Goal: Task Accomplishment & Management: Manage account settings

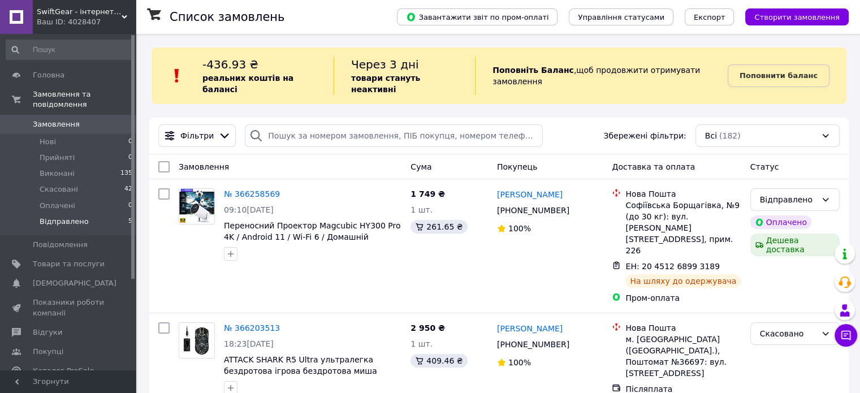
click at [98, 214] on li "Відправлено 5" at bounding box center [69, 224] width 139 height 21
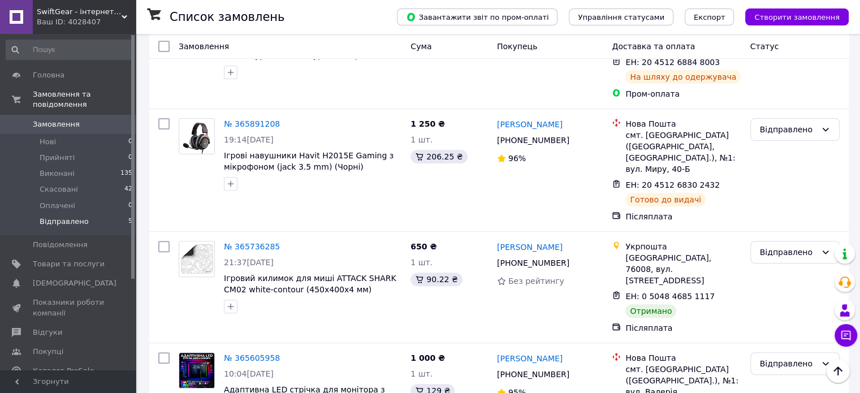
scroll to position [368, 0]
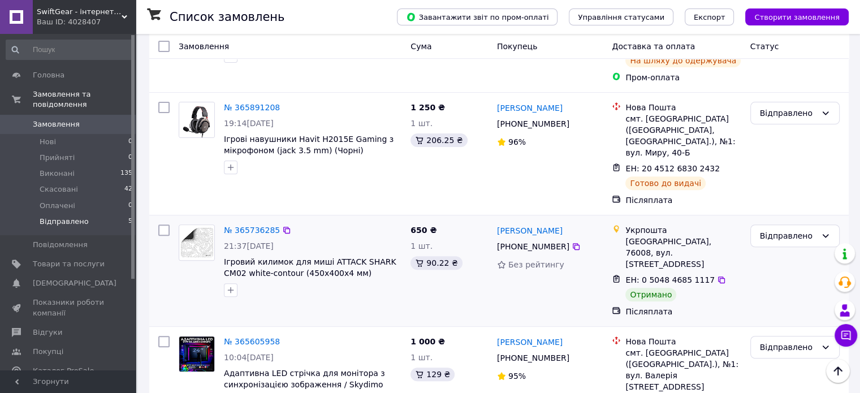
click at [823, 220] on div "Відправлено" at bounding box center [794, 271] width 98 height 102
click at [813, 224] on div "Відправлено" at bounding box center [794, 235] width 89 height 23
click at [780, 229] on li "Виконано" at bounding box center [794, 235] width 88 height 20
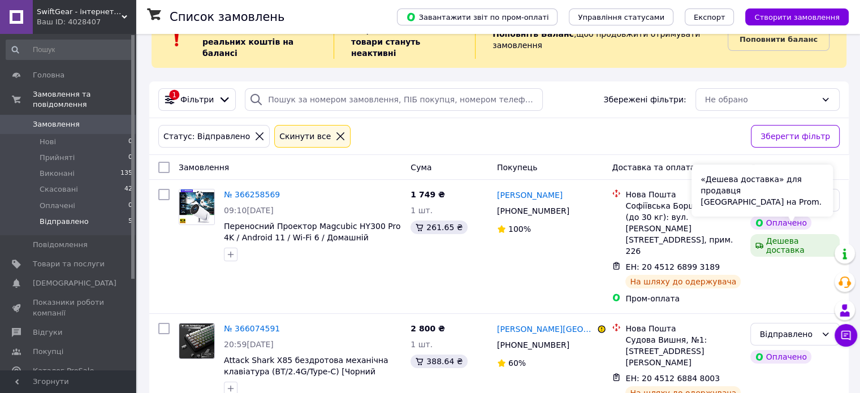
scroll to position [0, 0]
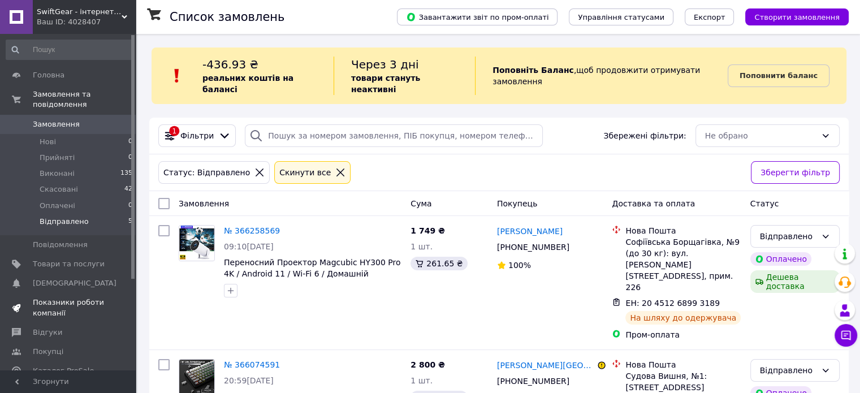
click at [67, 309] on link "Показники роботи компанії" at bounding box center [69, 307] width 139 height 29
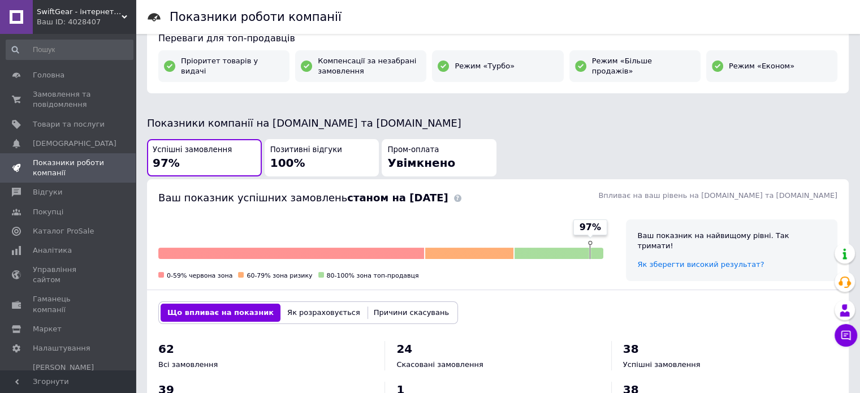
scroll to position [179, 0]
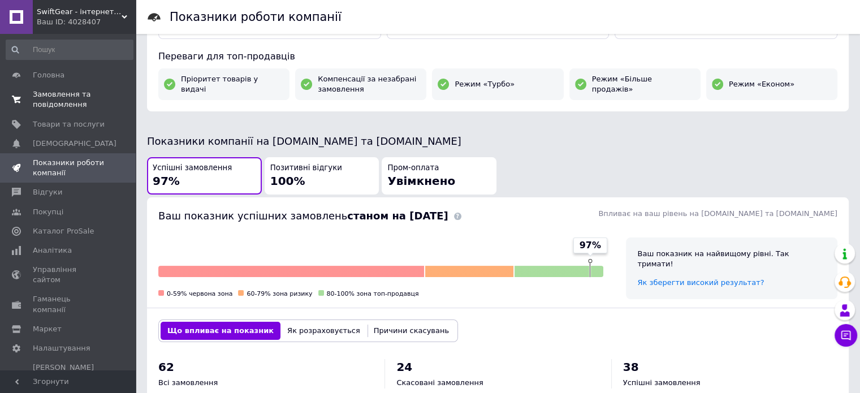
click at [86, 106] on span "Замовлення та повідомлення" at bounding box center [69, 99] width 72 height 20
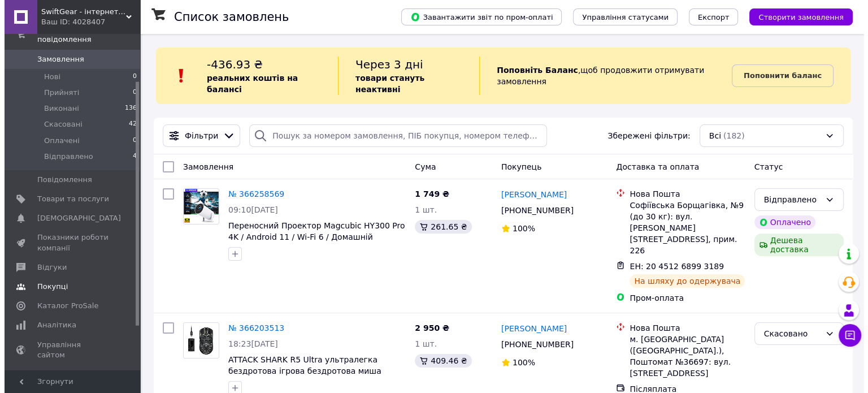
scroll to position [64, 0]
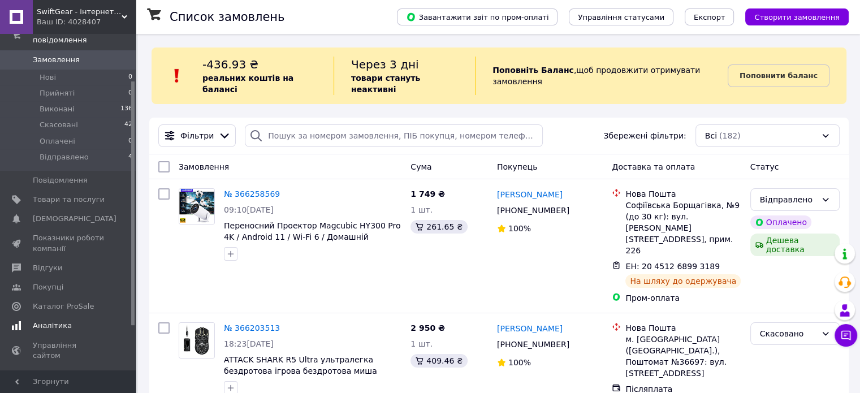
click at [64, 316] on link "Аналітика" at bounding box center [69, 325] width 139 height 19
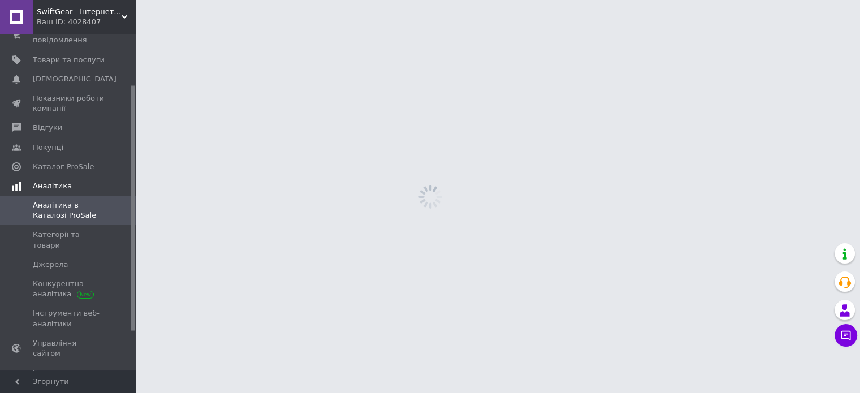
scroll to position [70, 0]
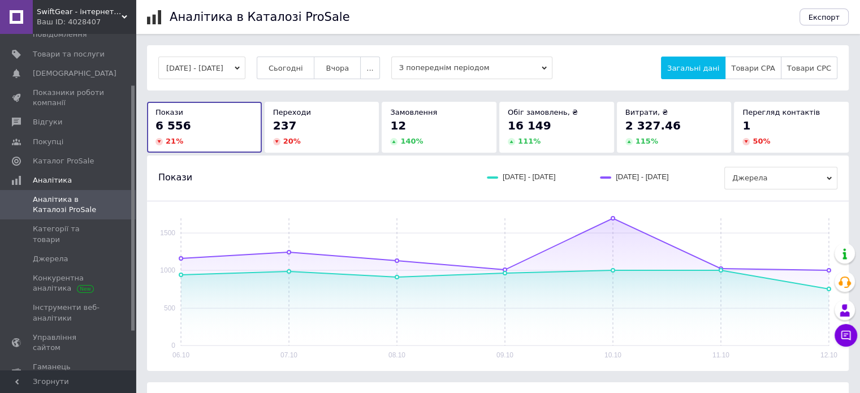
click at [188, 73] on button "[DATE] - [DATE]" at bounding box center [201, 68] width 87 height 23
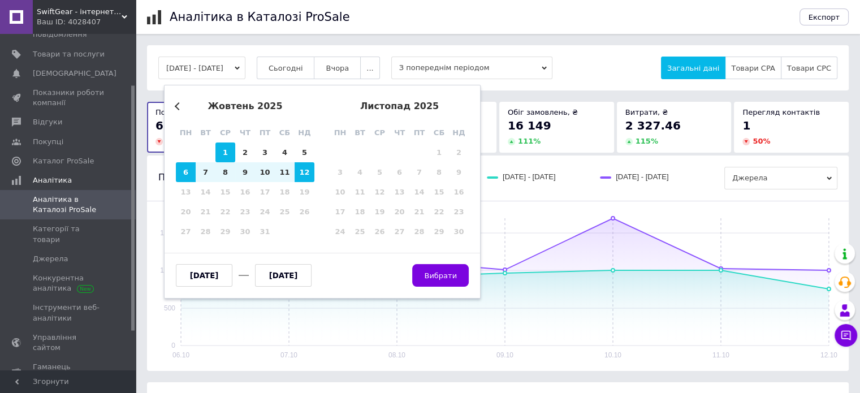
click at [226, 149] on div "1" at bounding box center [225, 152] width 20 height 20
type input "[DATE]"
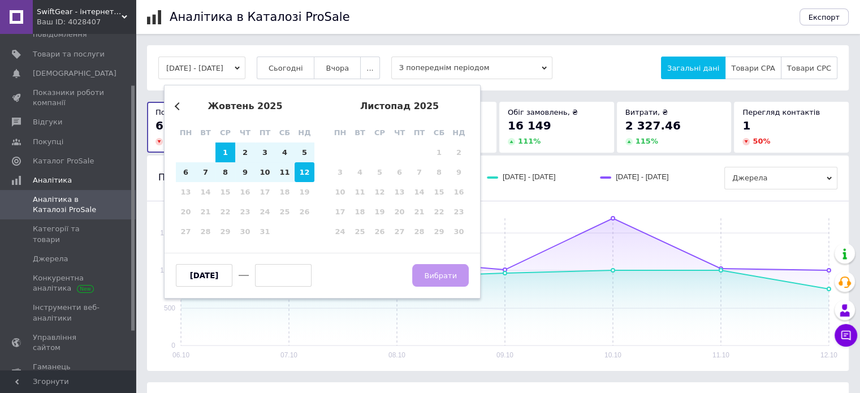
click at [300, 169] on div "12" at bounding box center [304, 172] width 20 height 20
type input "[DATE]"
click at [446, 280] on button "Вибрати" at bounding box center [440, 275] width 57 height 23
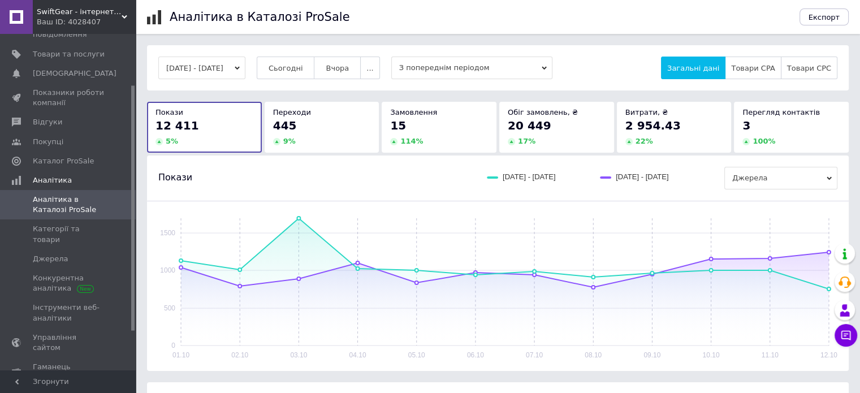
click at [353, 149] on div "Переходи 445 9 %" at bounding box center [321, 127] width 115 height 50
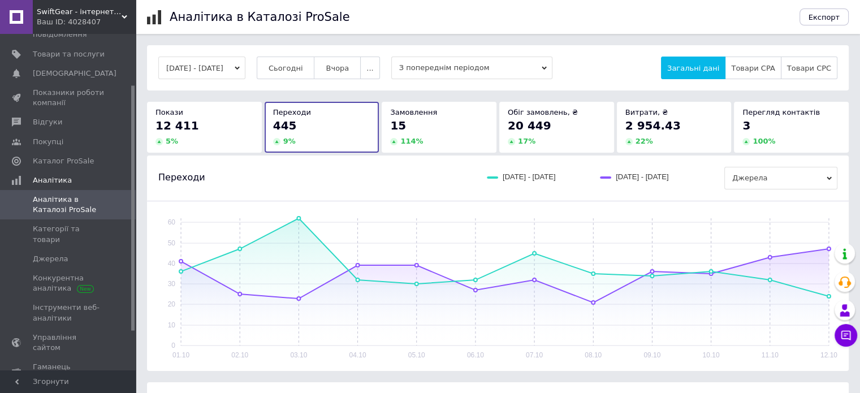
click at [566, 145] on div "17 %" at bounding box center [556, 141] width 98 height 10
